Goal: Transaction & Acquisition: Purchase product/service

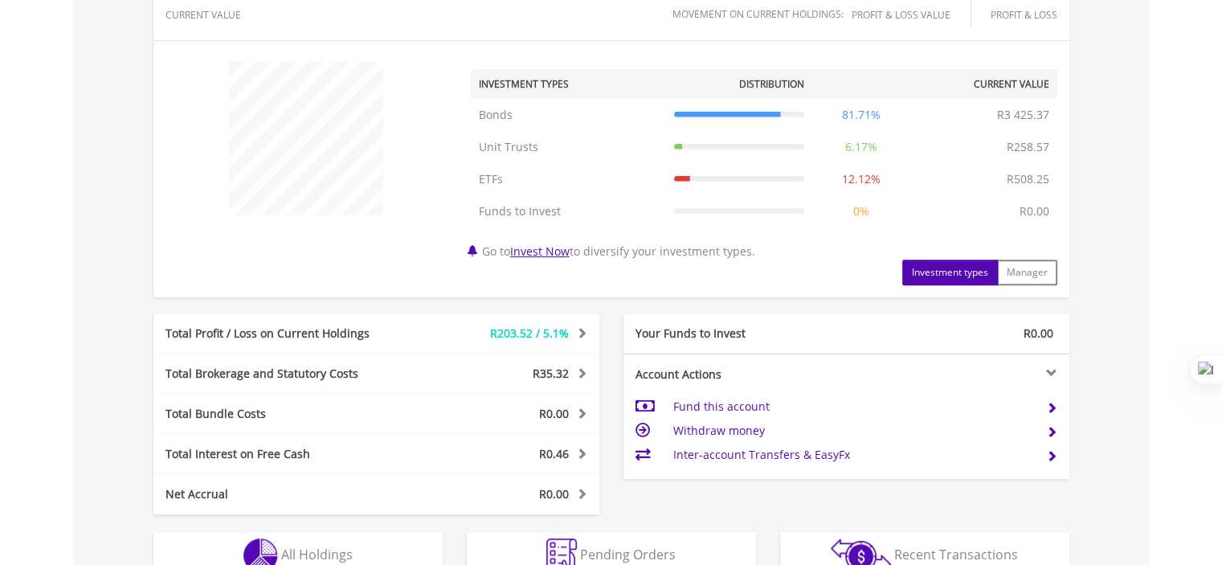
scroll to position [803, 0]
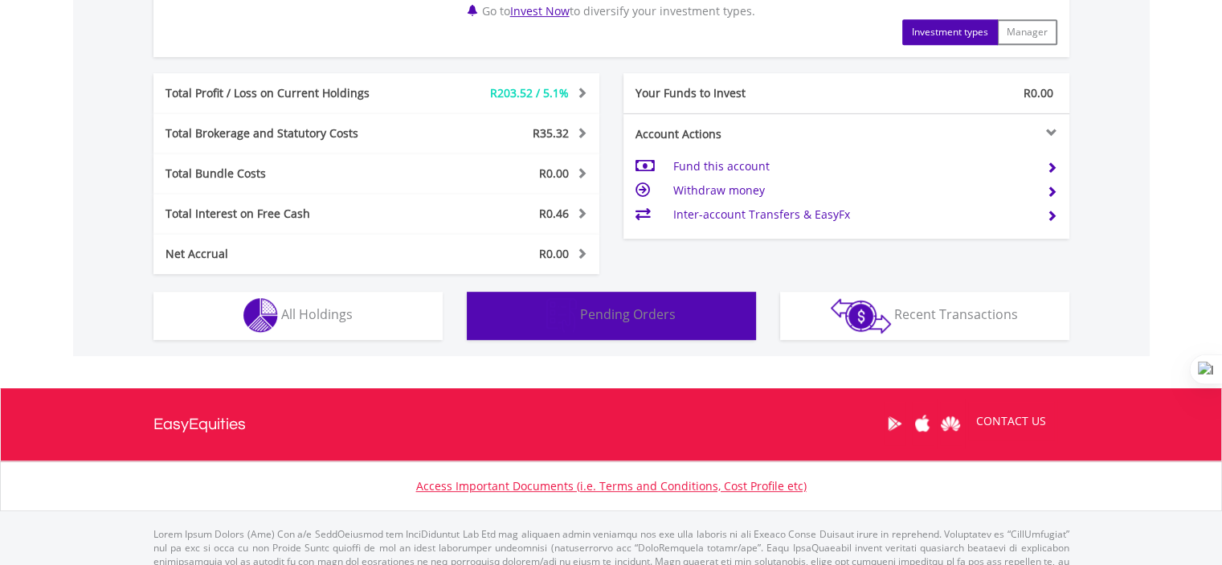
click at [563, 314] on img "button" at bounding box center [561, 315] width 31 height 35
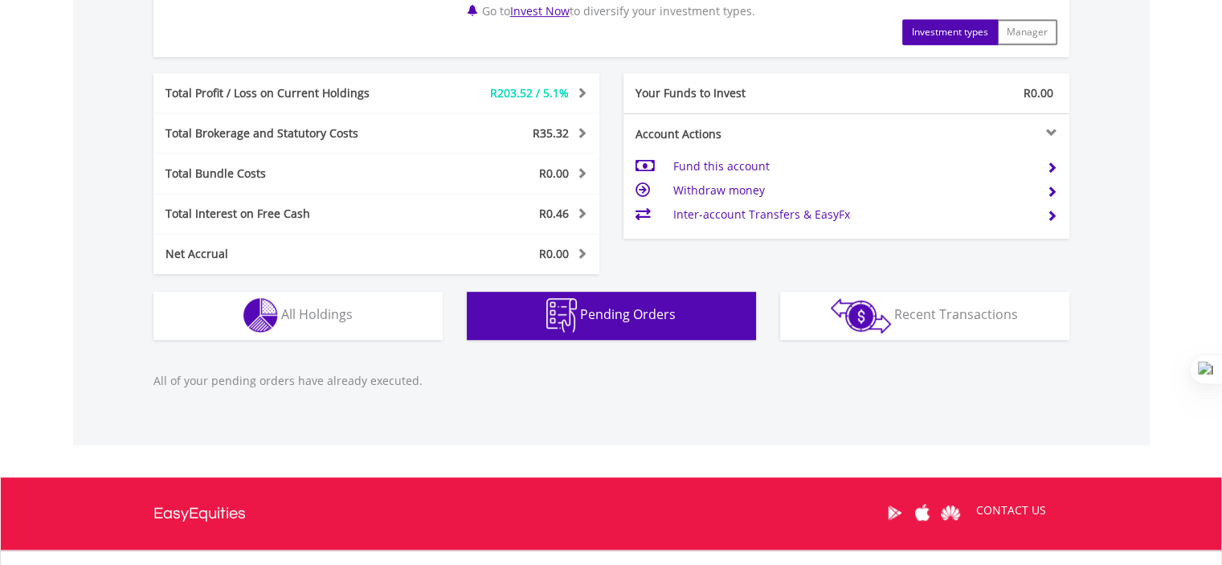
scroll to position [945, 0]
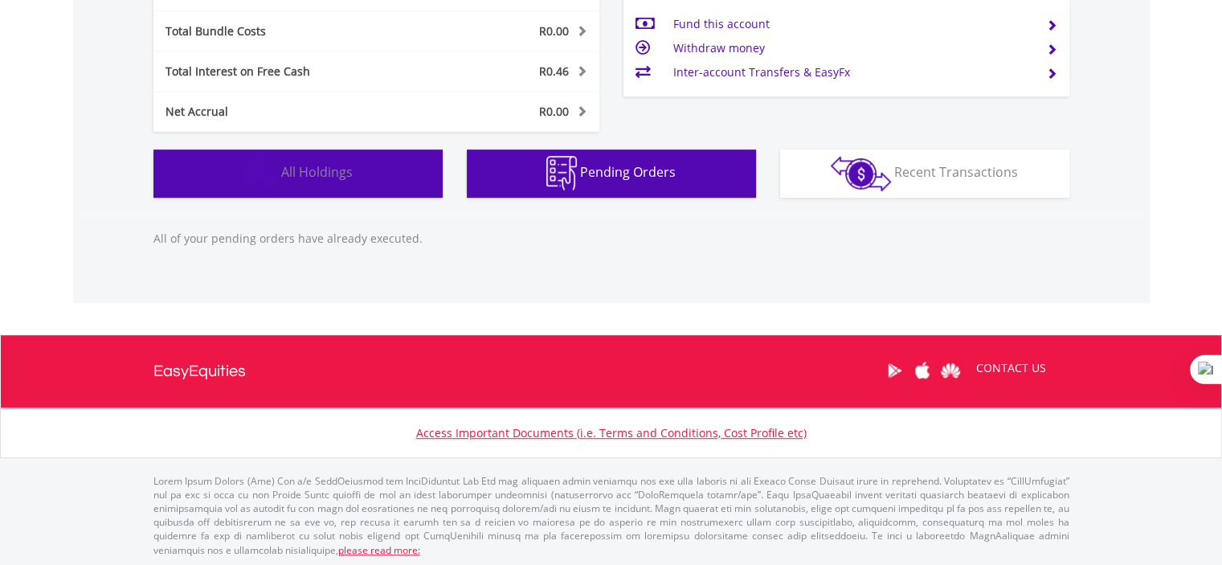
click at [228, 170] on button "Holdings All Holdings" at bounding box center [297, 173] width 289 height 48
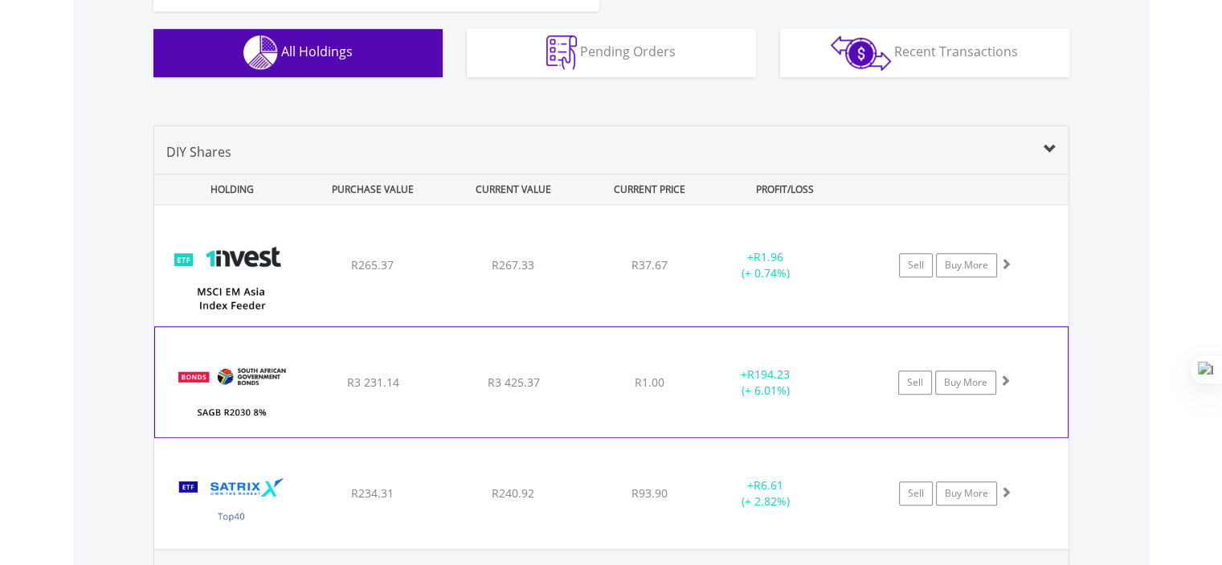
scroll to position [1029, 0]
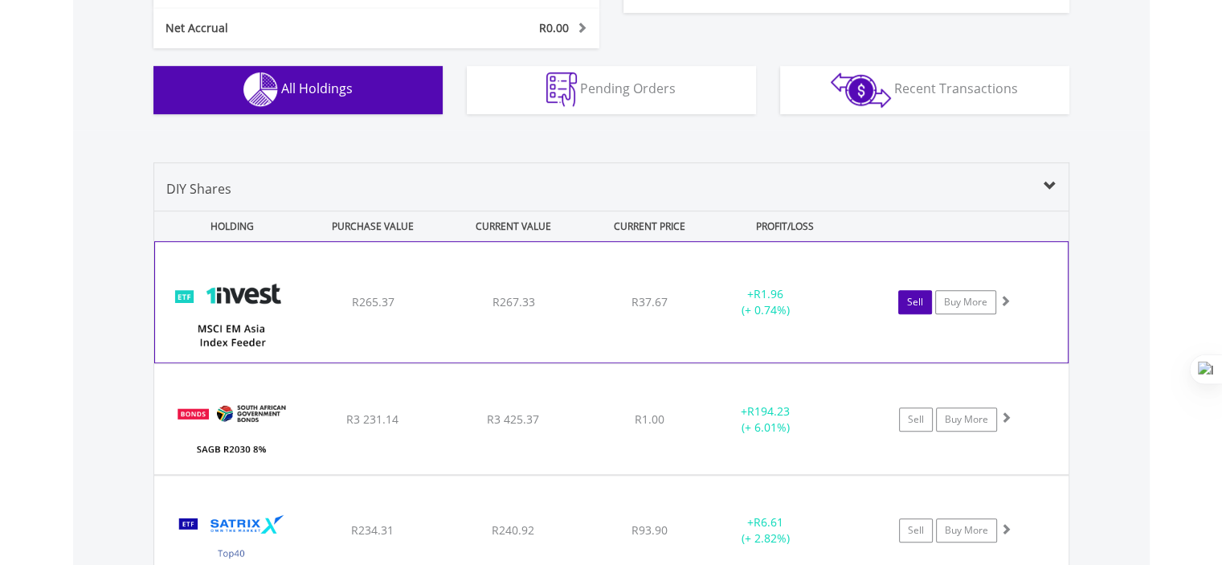
click at [915, 308] on link "Sell" at bounding box center [915, 302] width 34 height 24
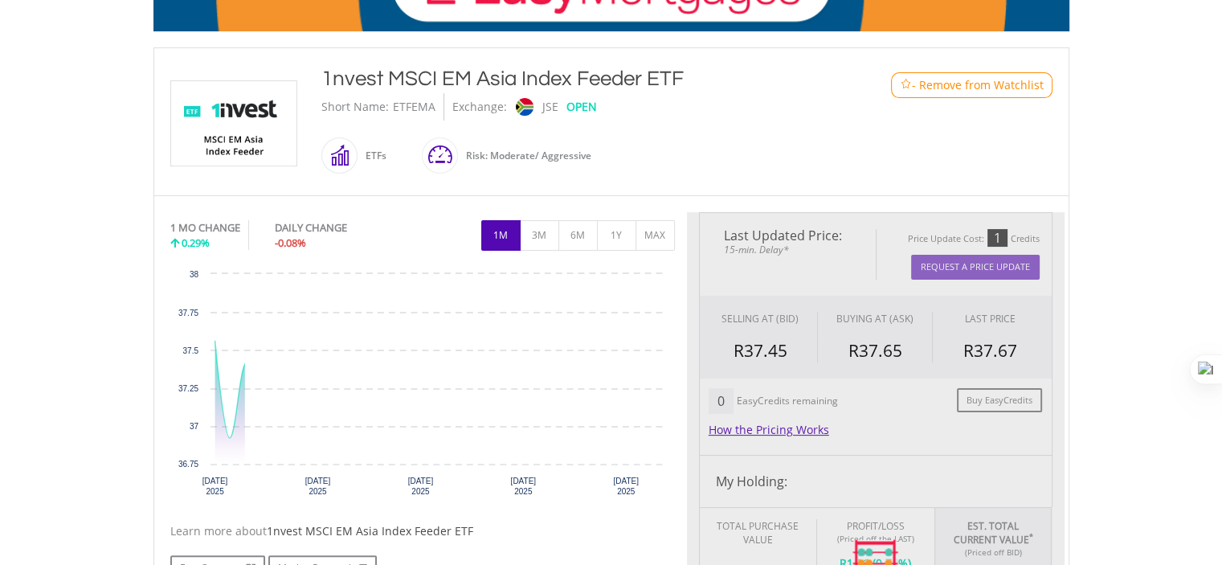
scroll to position [562, 0]
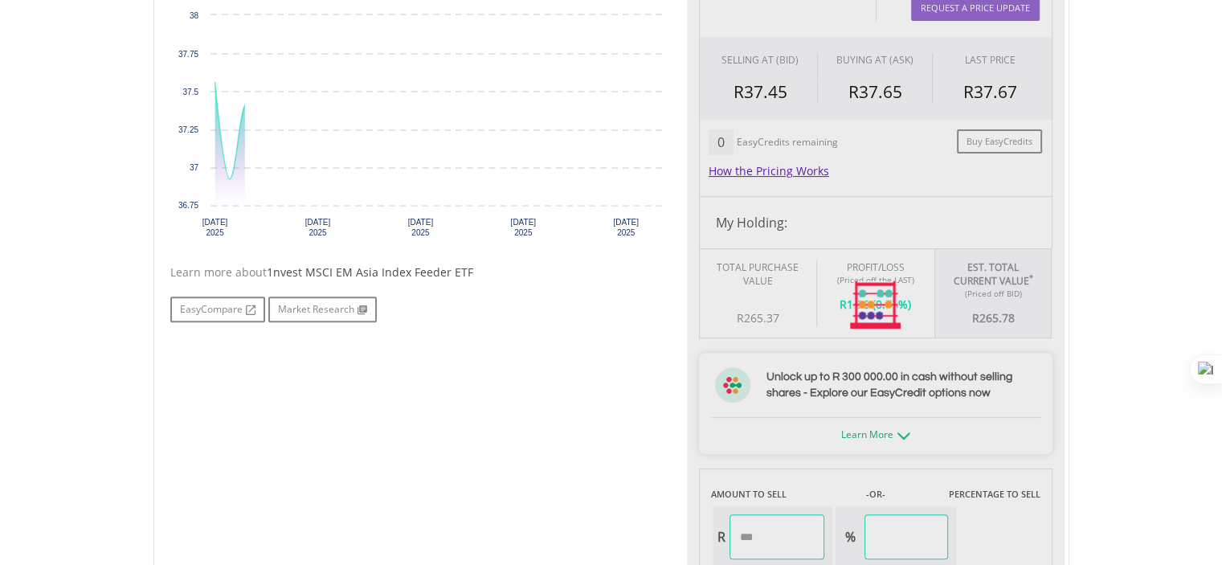
type input "******"
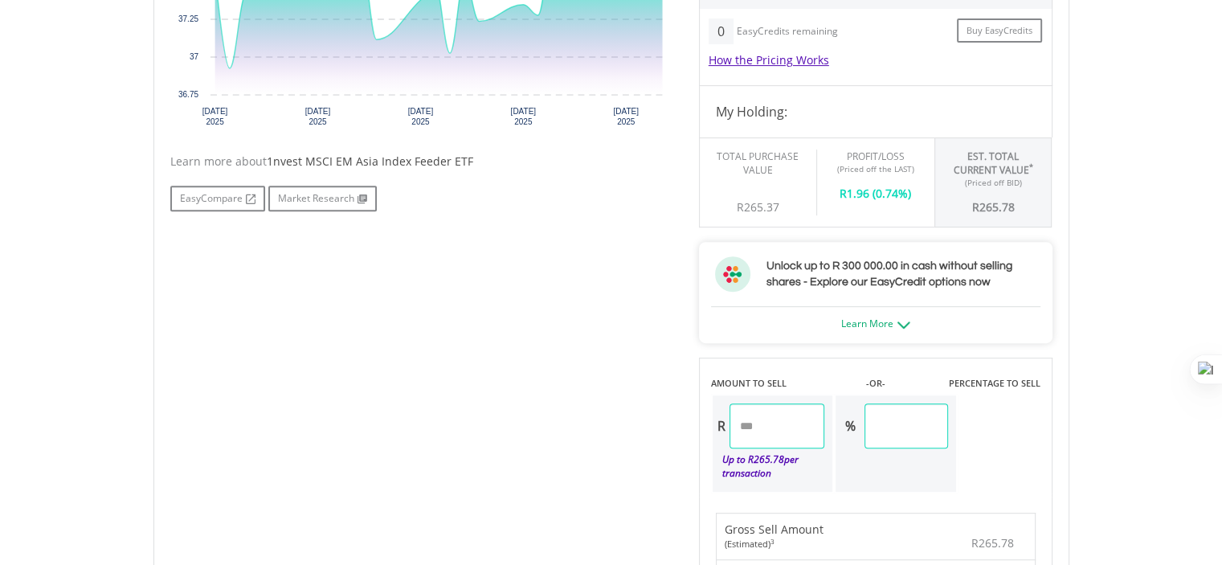
scroll to position [884, 0]
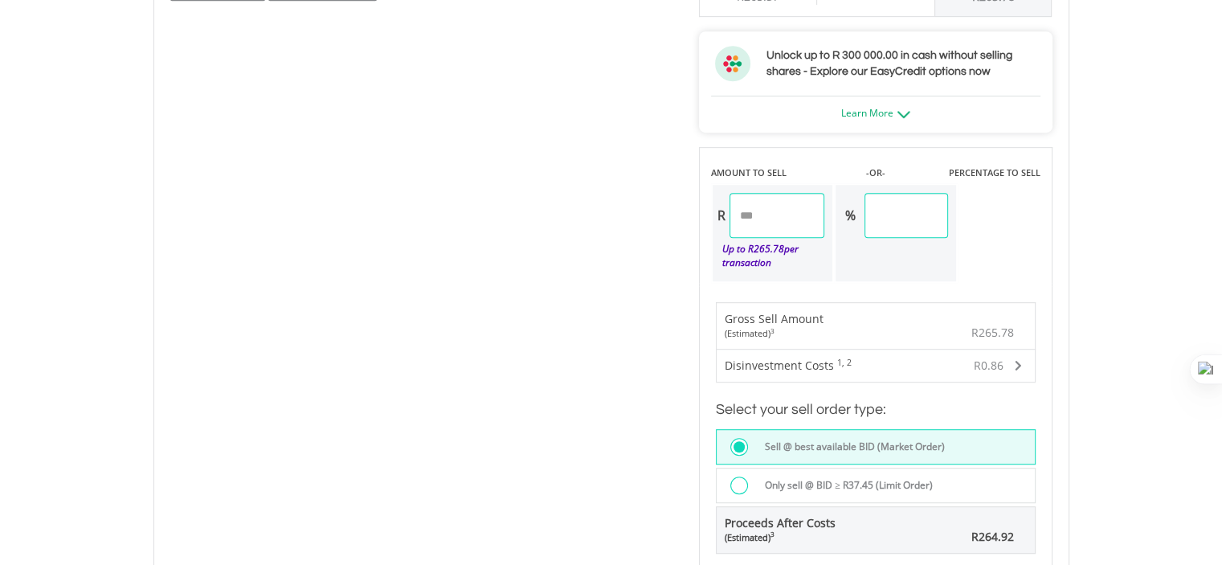
click at [795, 218] on input "******" at bounding box center [777, 215] width 96 height 45
type input "*"
click at [847, 282] on div "Last Updated Price: 15-min. Delay* Price Update Cost: 1 Credits Request A Price…" at bounding box center [876, 125] width 378 height 986
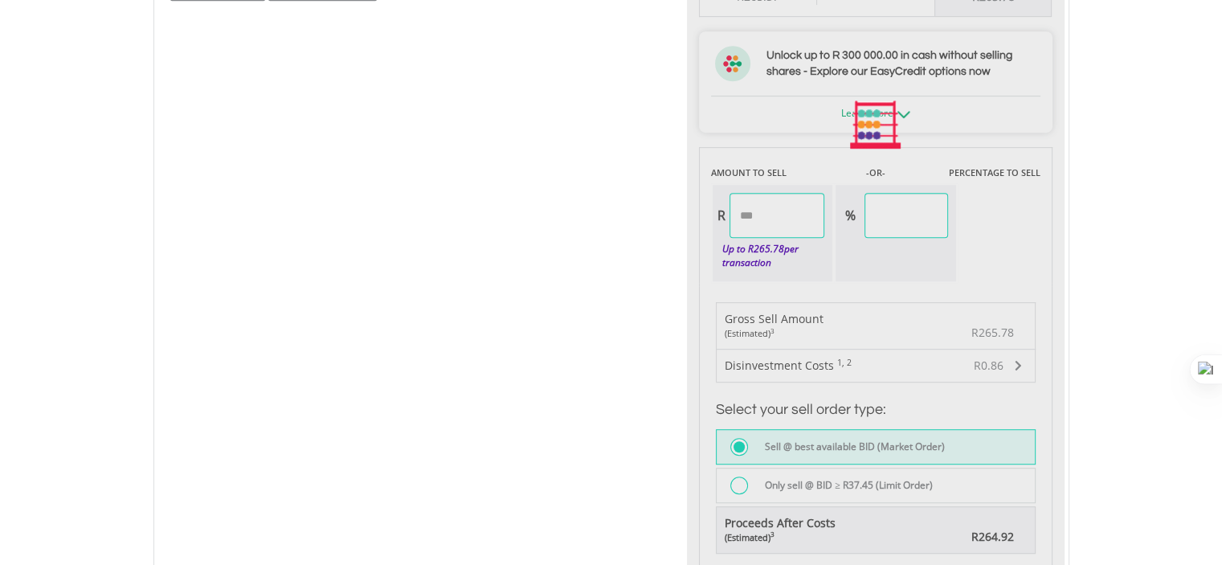
type input "*****"
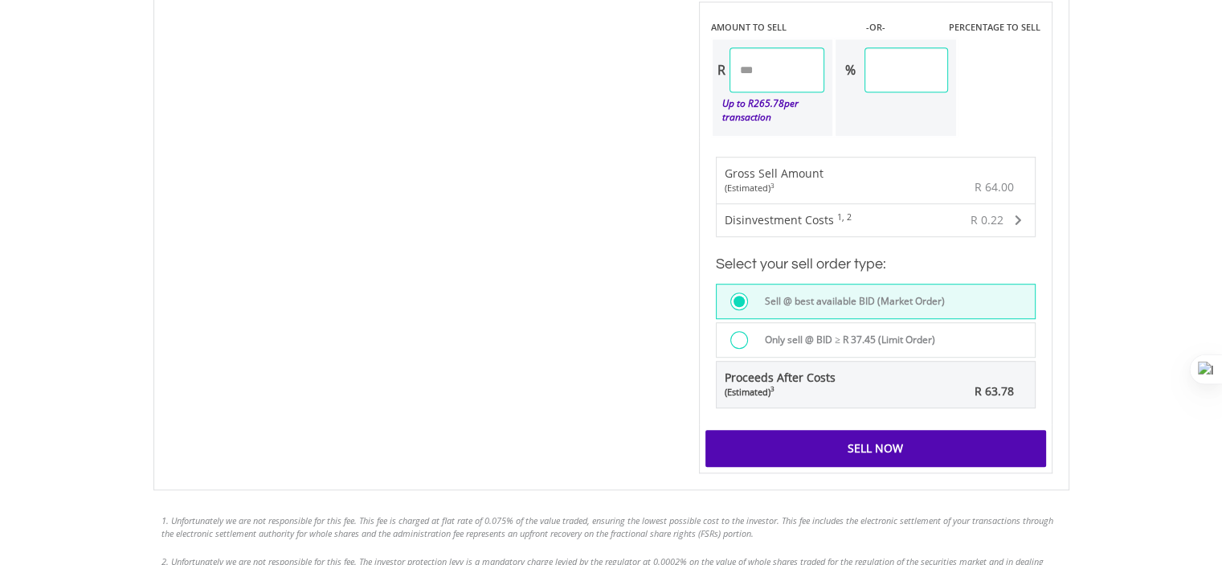
scroll to position [1044, 0]
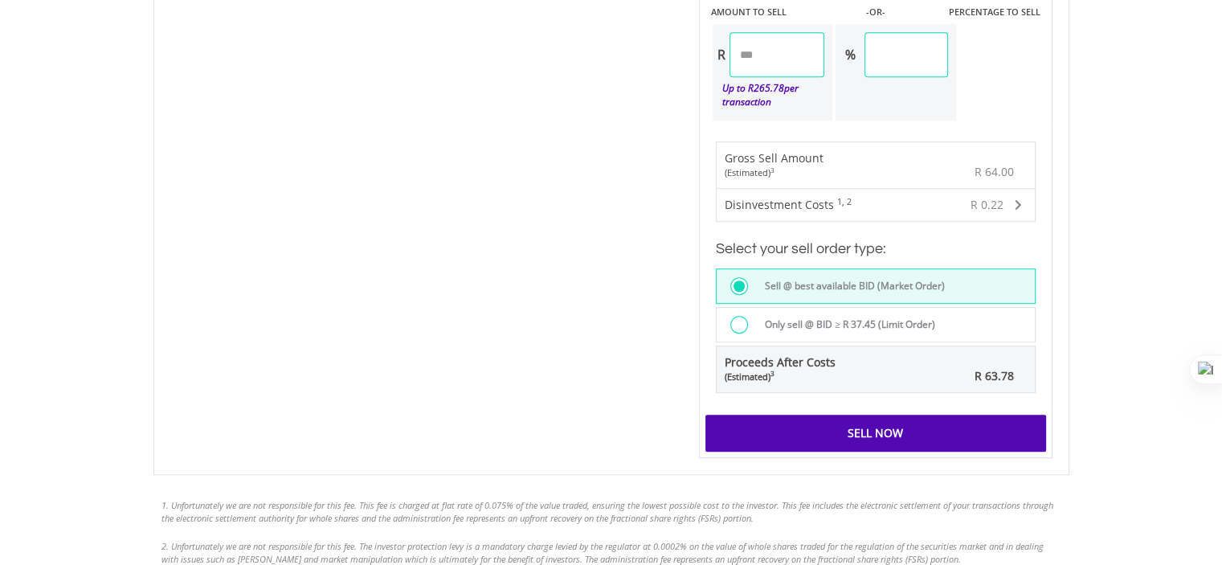
click at [864, 430] on div "Sell Now" at bounding box center [875, 432] width 341 height 37
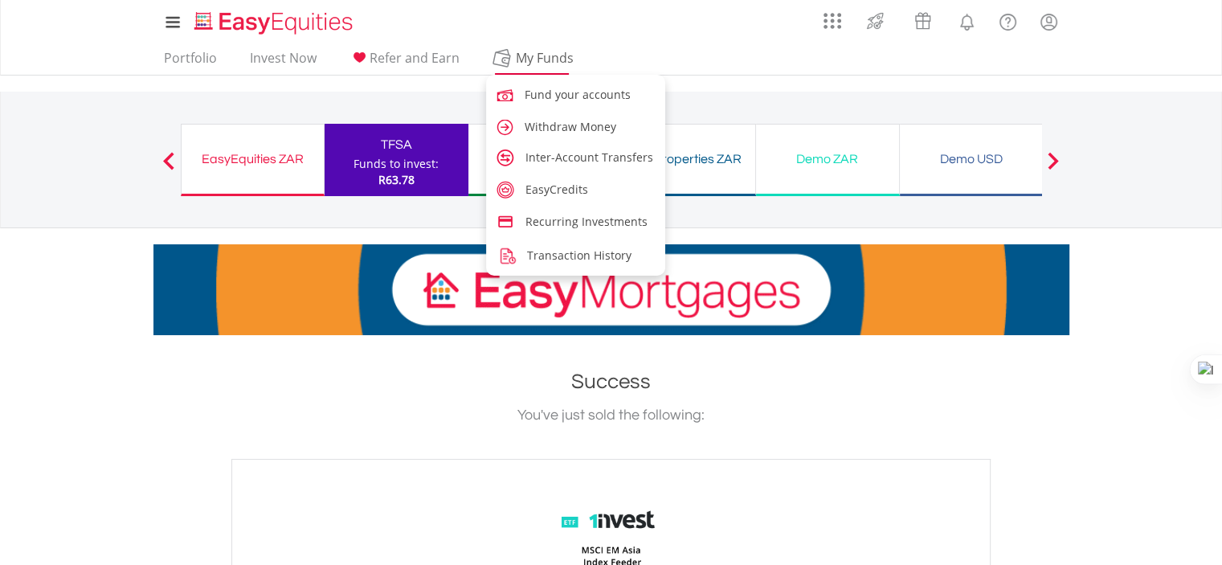
click at [518, 58] on span "My Funds" at bounding box center [544, 57] width 105 height 21
click at [536, 119] on span "Withdraw Money" at bounding box center [573, 126] width 92 height 15
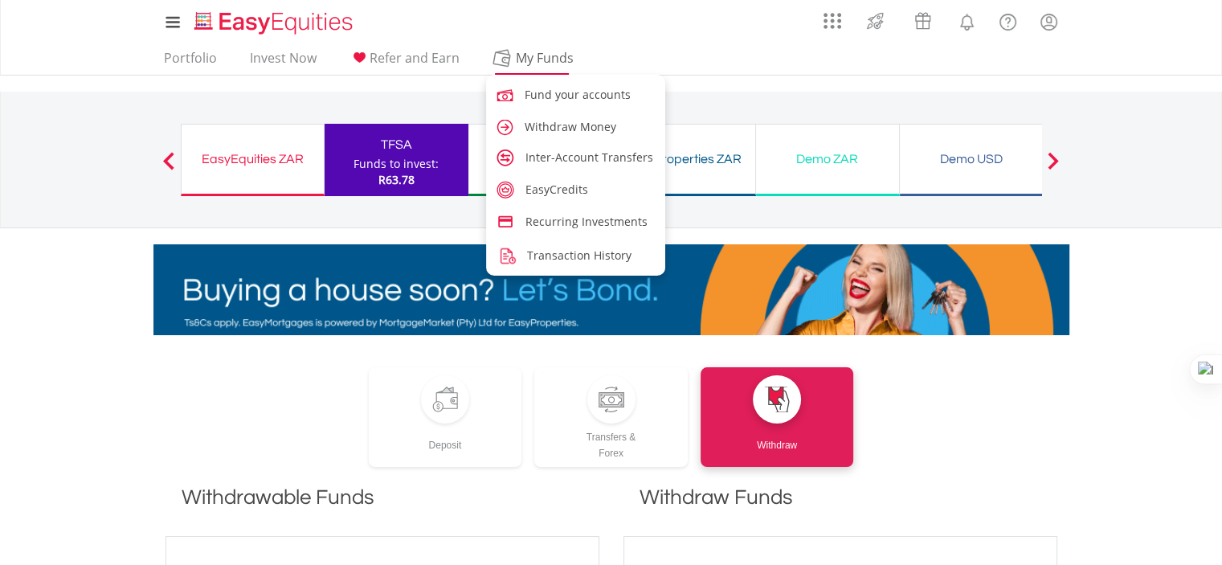
click at [509, 62] on span "My Funds" at bounding box center [544, 57] width 105 height 21
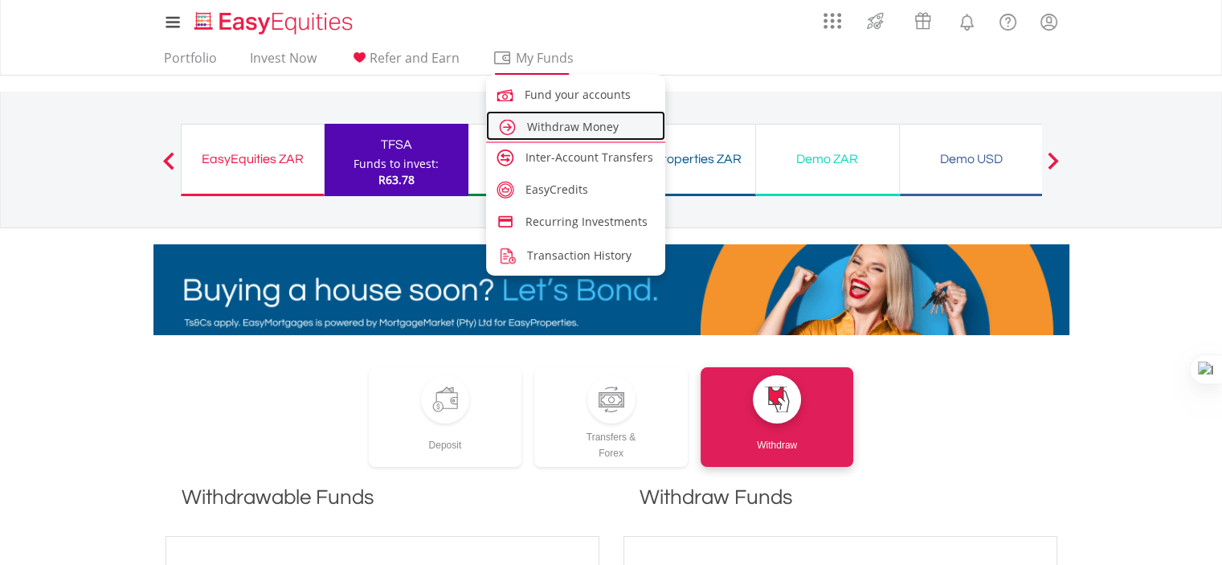
click at [567, 121] on span "Withdraw Money" at bounding box center [573, 126] width 92 height 15
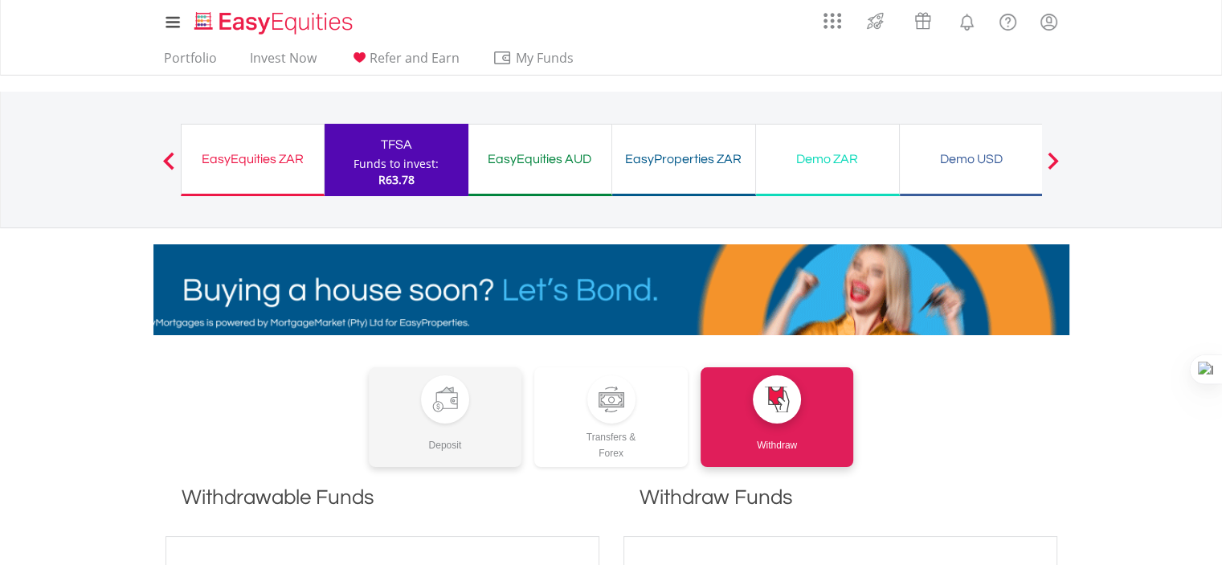
scroll to position [321, 0]
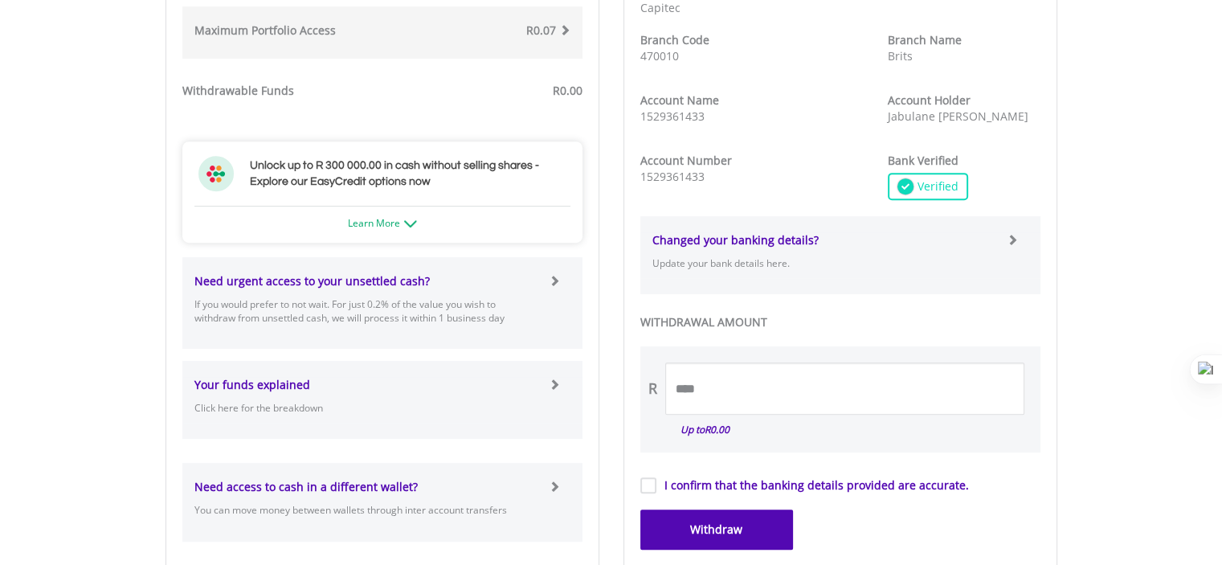
scroll to position [803, 0]
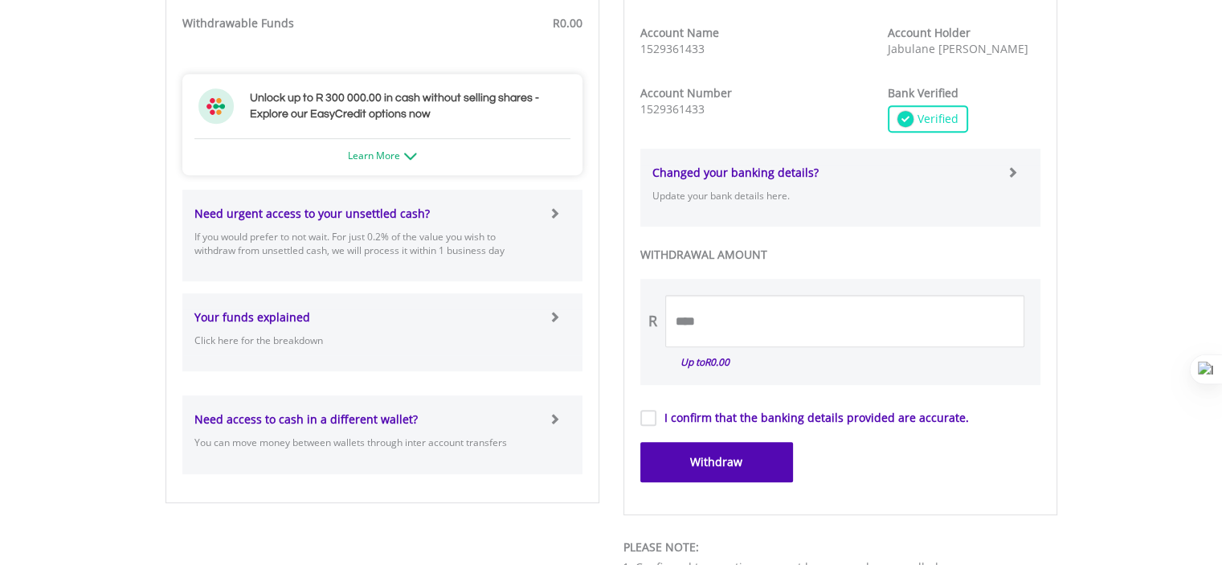
click at [533, 222] on div "Need urgent access to your unsettled cash? If you would prefer to not wait. For…" at bounding box center [365, 235] width 367 height 59
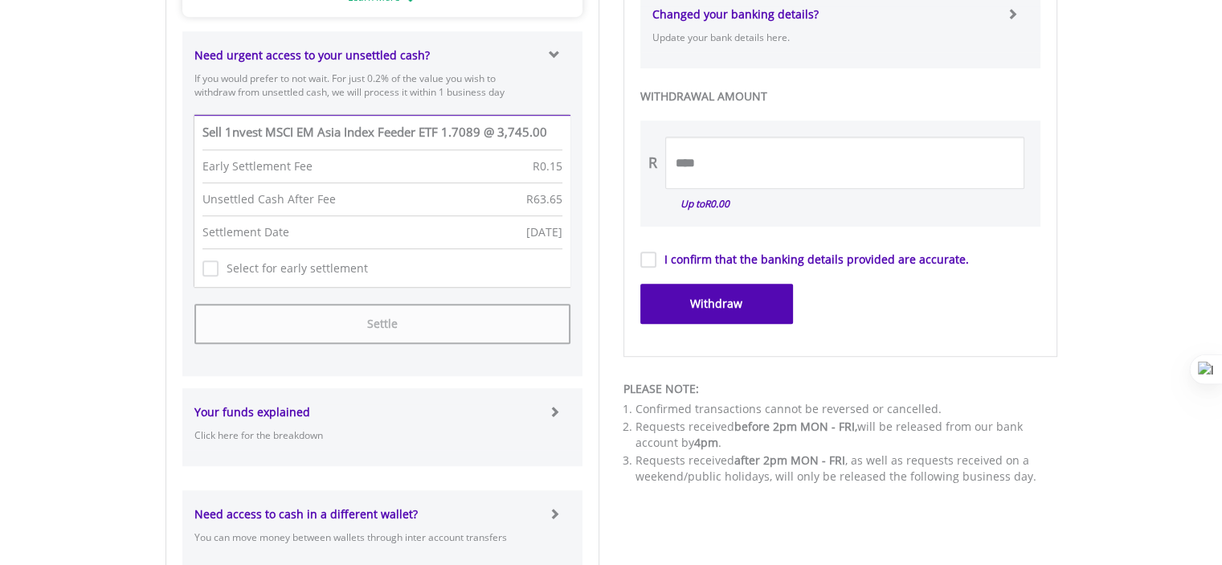
scroll to position [964, 0]
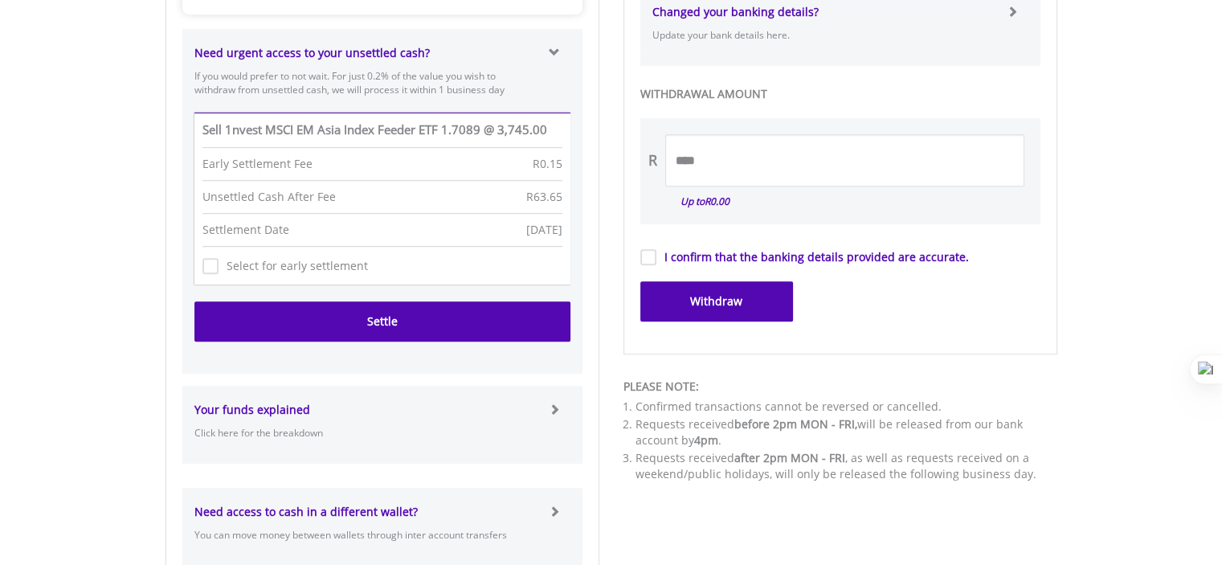
click at [349, 326] on button "Settle" at bounding box center [382, 321] width 376 height 40
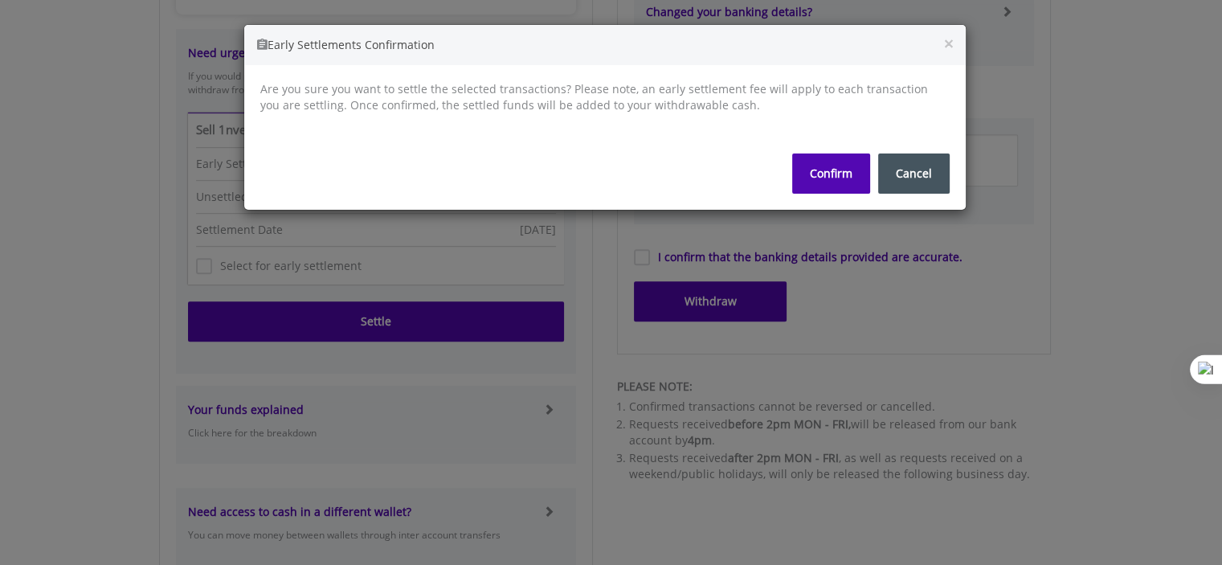
click at [837, 166] on button "Confirm" at bounding box center [831, 173] width 78 height 40
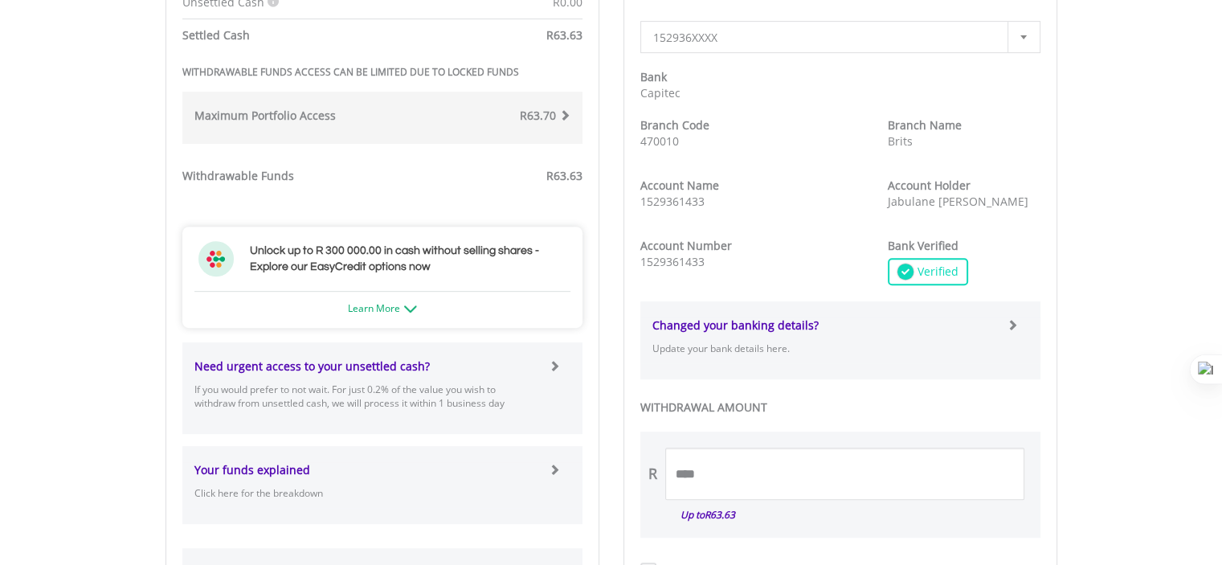
scroll to position [803, 0]
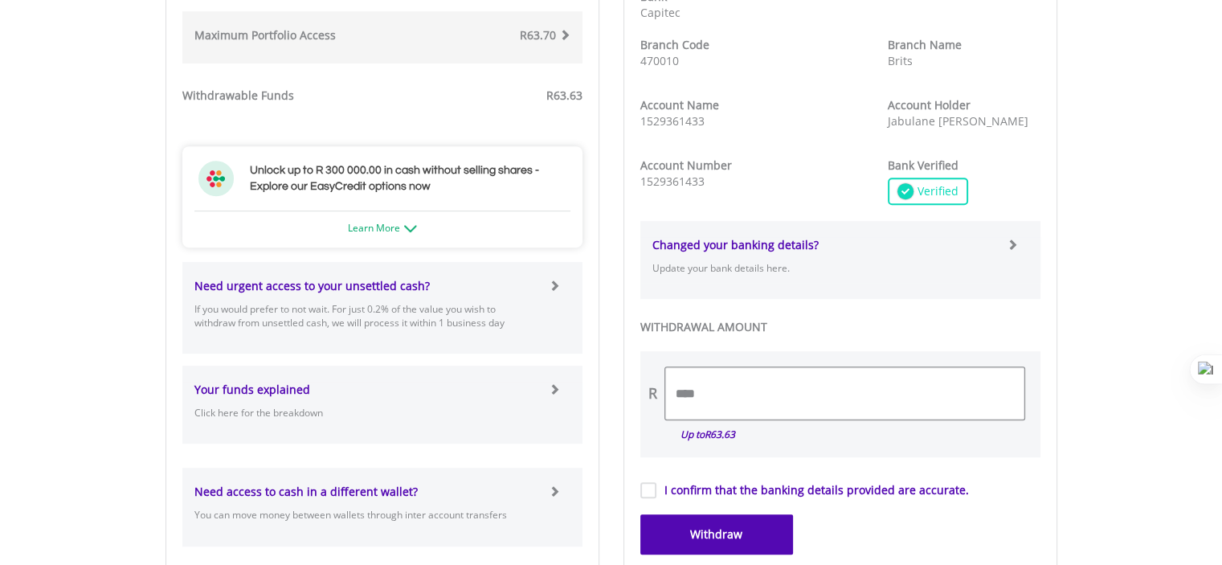
click at [739, 387] on input "****" at bounding box center [844, 393] width 359 height 52
type input "*"
type input "*****"
click at [665, 535] on button "Withdraw" at bounding box center [716, 534] width 153 height 40
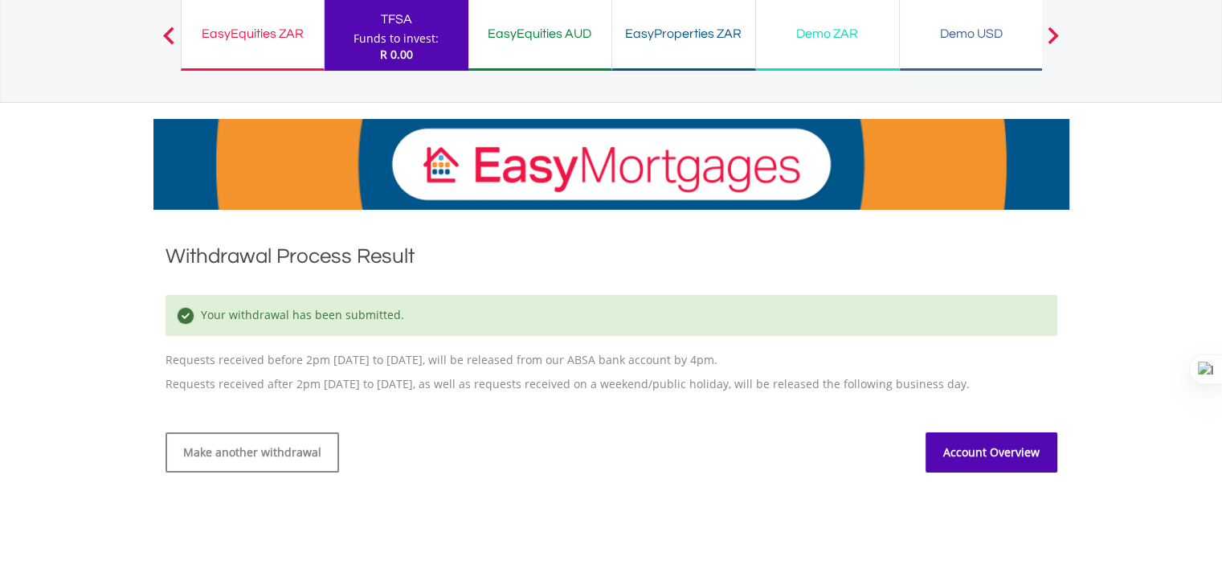
scroll to position [161, 0]
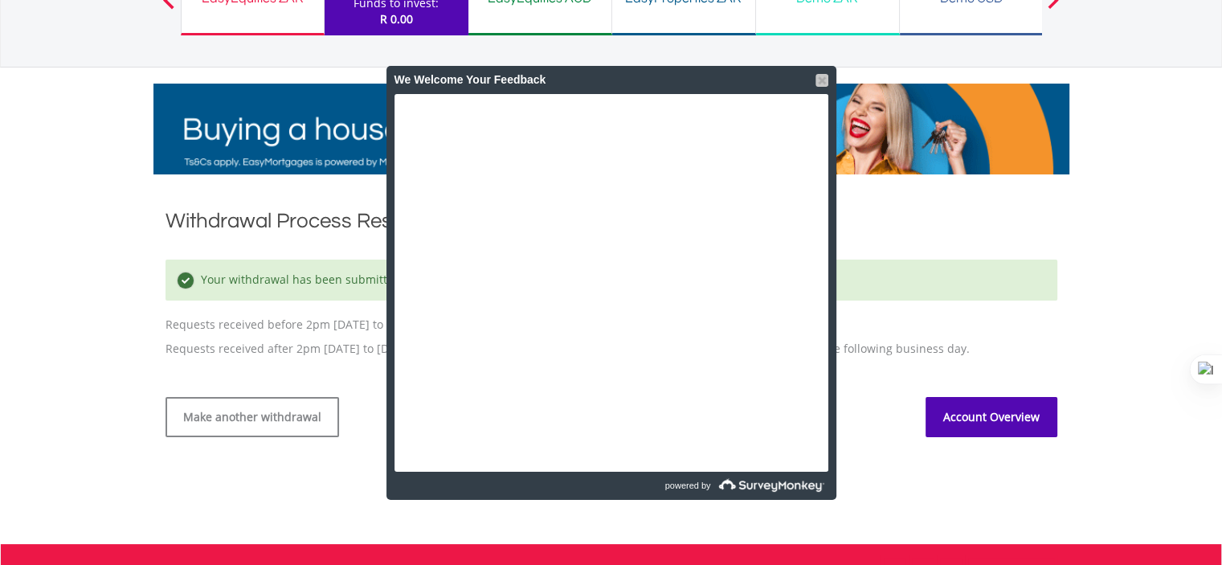
click at [819, 83] on div at bounding box center [821, 80] width 13 height 13
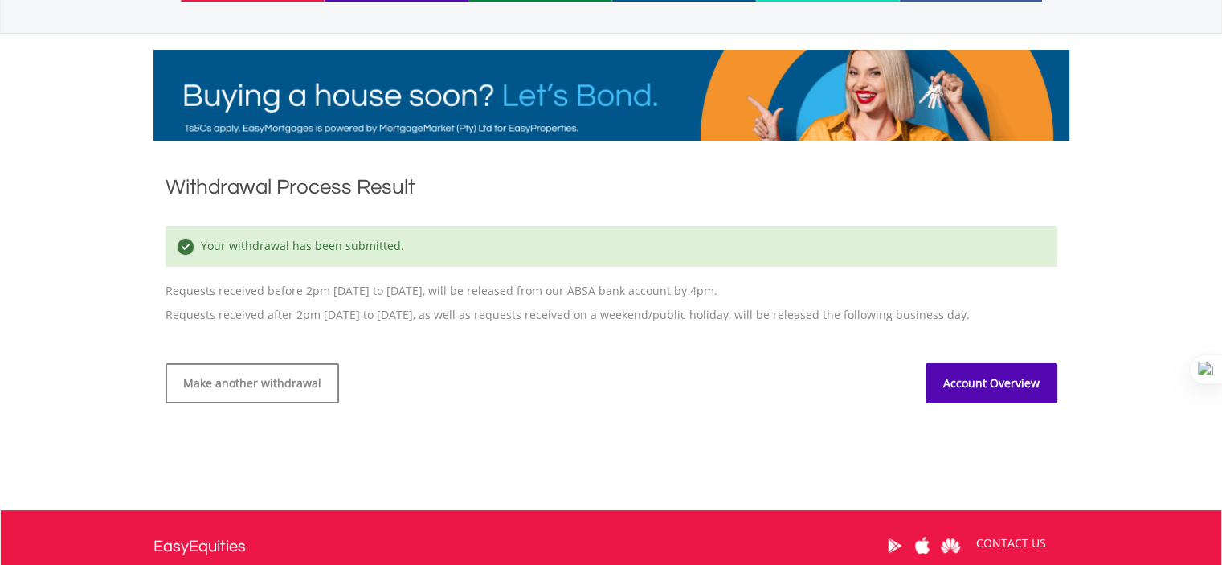
scroll to position [0, 0]
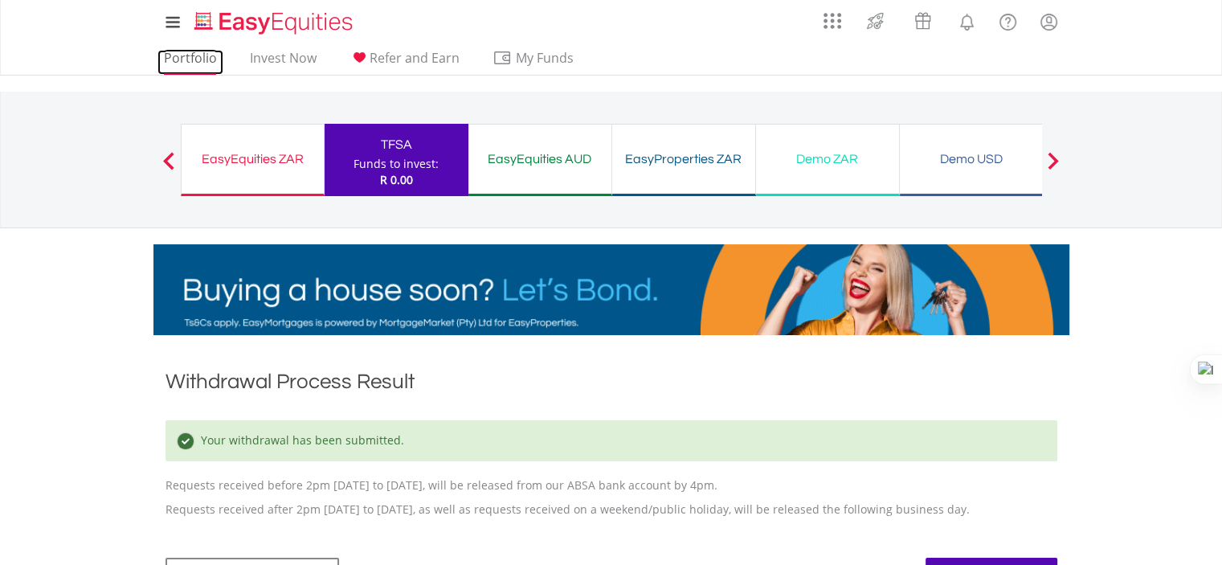
click at [202, 57] on link "Portfolio" at bounding box center [190, 62] width 66 height 25
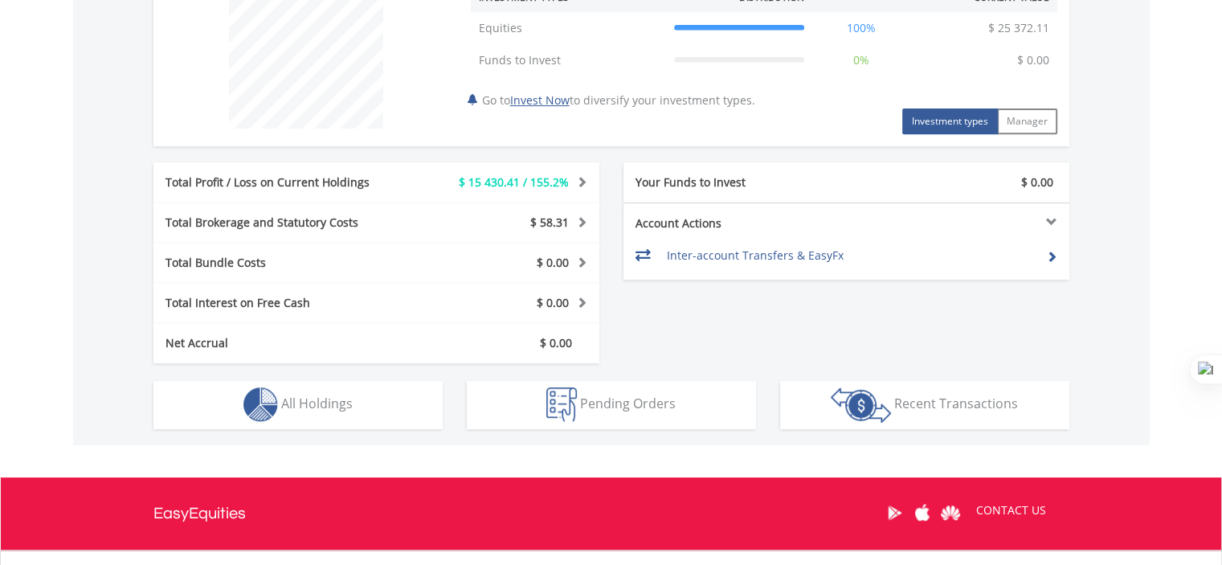
scroll to position [719, 0]
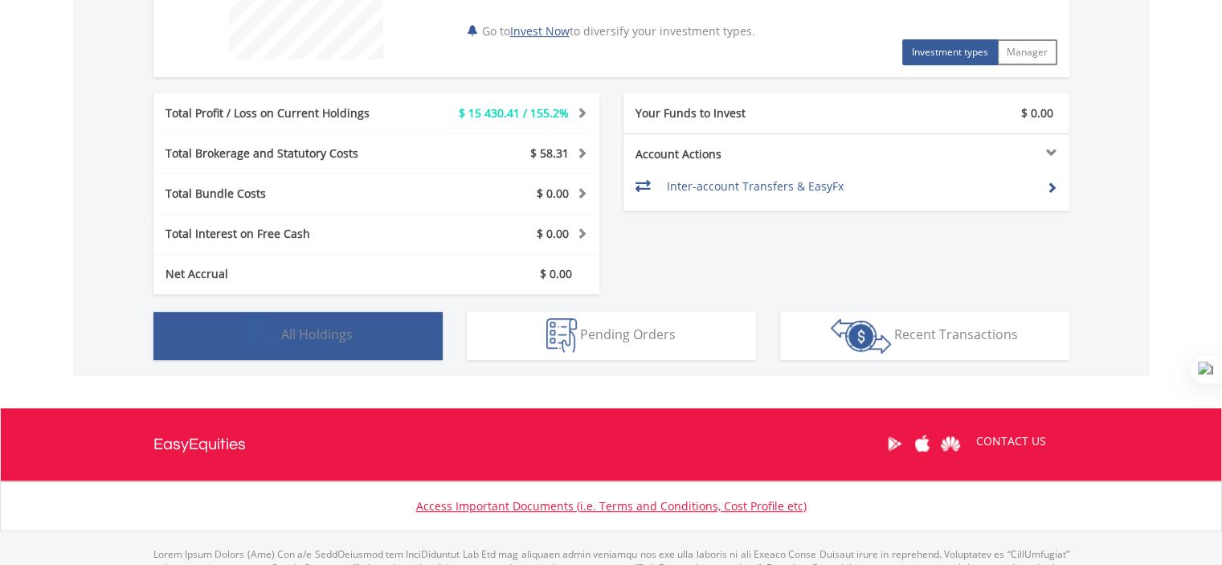
click at [260, 350] on img "button" at bounding box center [260, 335] width 35 height 35
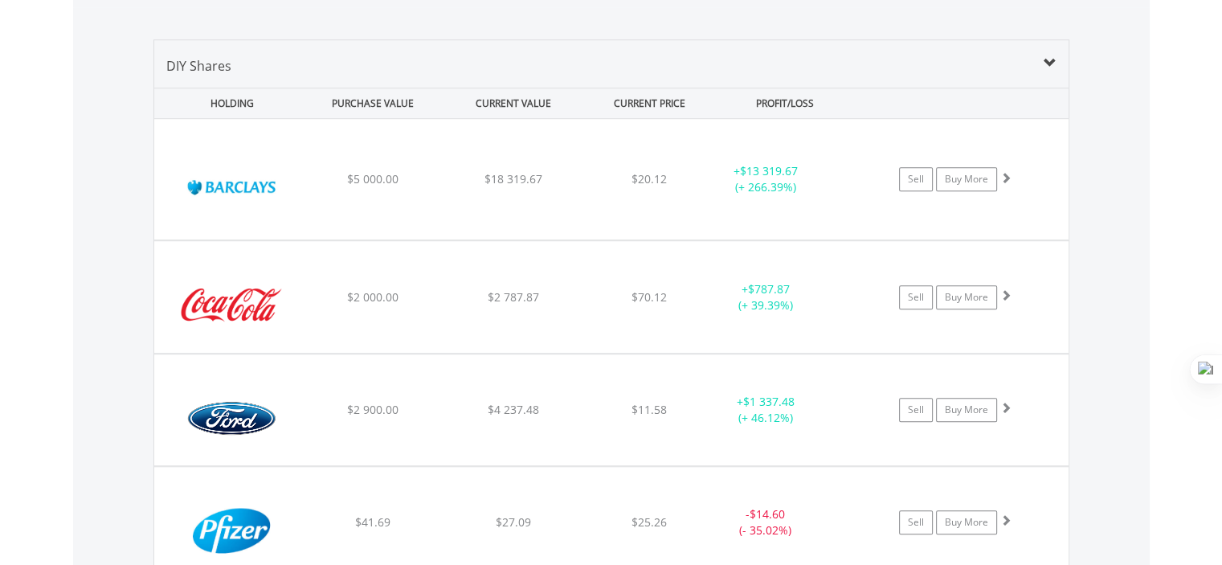
scroll to position [1073, 0]
